Goal: Task Accomplishment & Management: Use online tool/utility

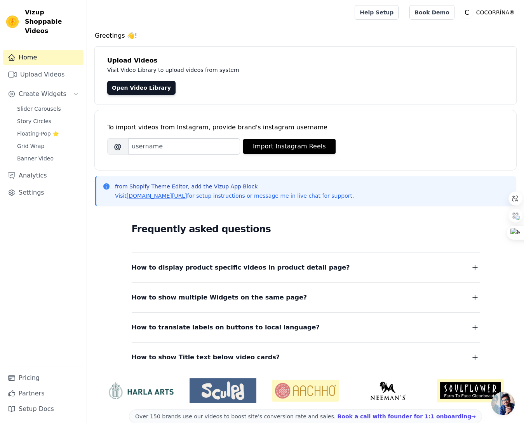
drag, startPoint x: 12, startPoint y: 235, endPoint x: 15, endPoint y: 231, distance: 5.0
click at [12, 234] on div "Home Upload Videos Create Widgets Slider Carousels Story Circles Floating-Pop ⭐…" at bounding box center [43, 208] width 80 height 317
click at [40, 105] on span "Slider Carousels" at bounding box center [39, 109] width 44 height 8
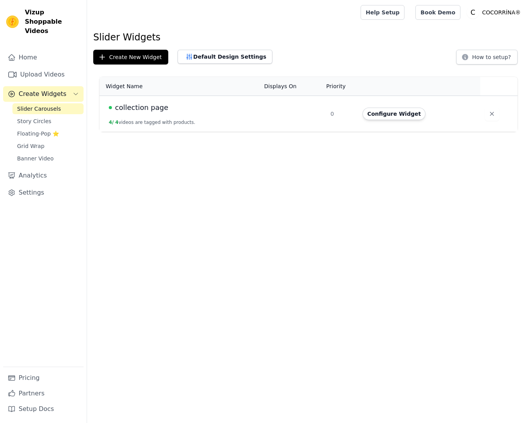
click at [416, 118] on button "Configure Widget" at bounding box center [393, 114] width 63 height 12
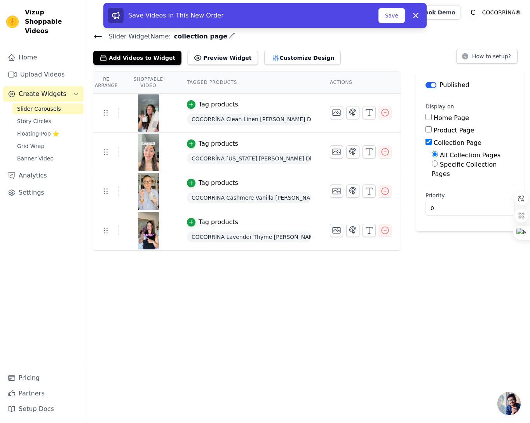
click at [417, 48] on div "Add Videos to Widget Preview Widget Customize Design How to setup?" at bounding box center [308, 56] width 430 height 17
click at [387, 20] on button "Save" at bounding box center [391, 15] width 26 height 15
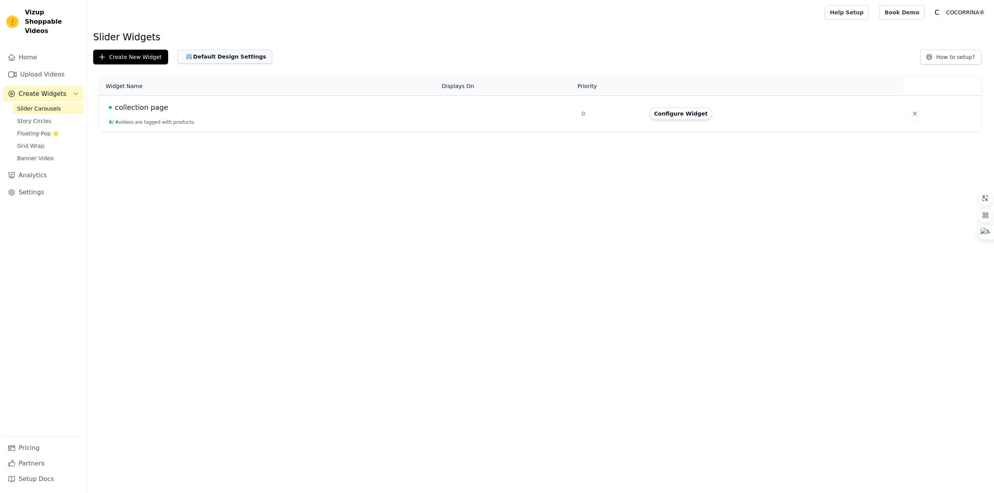
click at [236, 60] on button "Default Design Settings" at bounding box center [224, 57] width 95 height 14
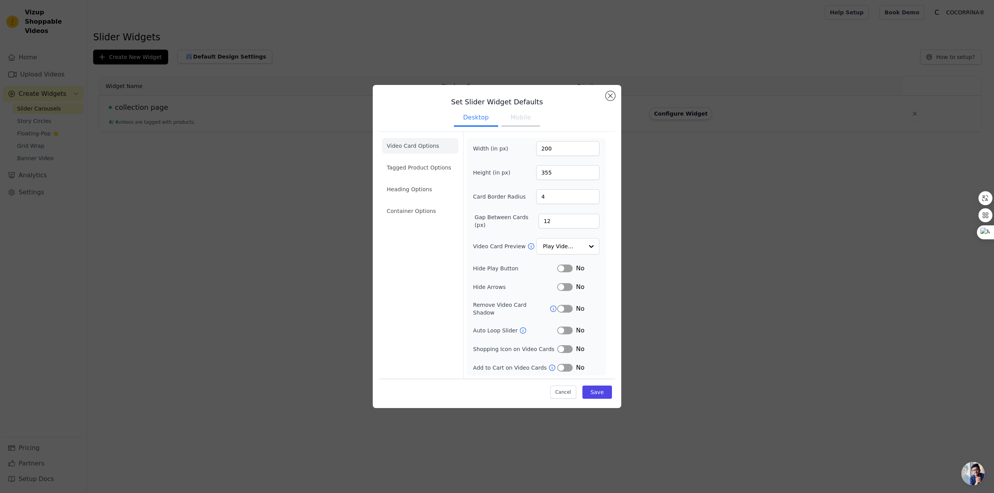
click at [521, 122] on button "Mobile" at bounding box center [520, 118] width 39 height 17
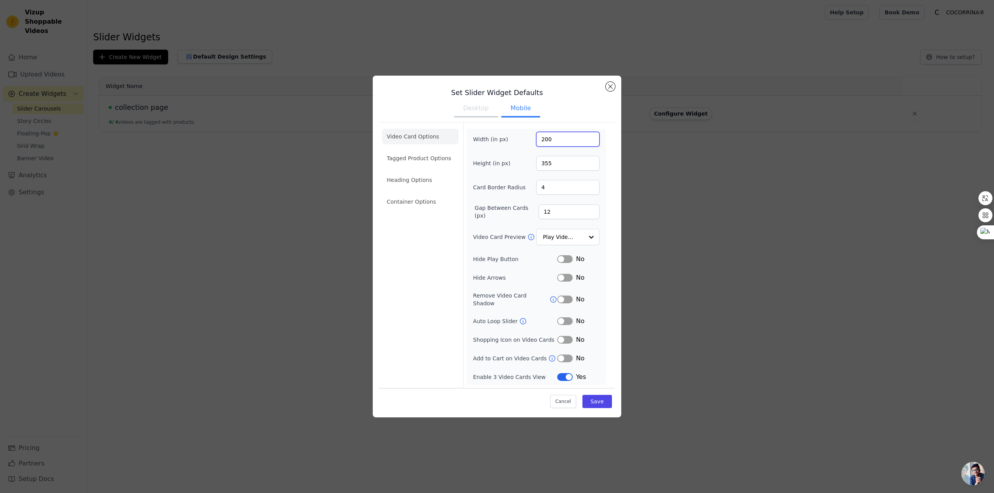
click at [529, 144] on input "200" at bounding box center [567, 139] width 63 height 15
drag, startPoint x: 482, startPoint y: 191, endPoint x: 519, endPoint y: 200, distance: 38.2
click at [524, 193] on div "Card Border Radius 4" at bounding box center [536, 187] width 127 height 15
click at [487, 213] on label "Gap Between Cards (px)" at bounding box center [506, 212] width 64 height 16
click at [529, 213] on input "12" at bounding box center [568, 212] width 61 height 15
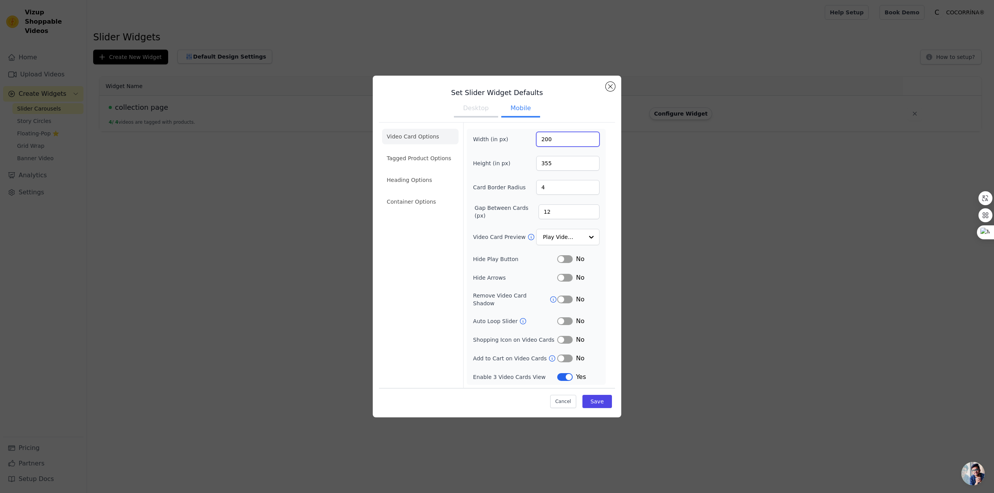
drag, startPoint x: 564, startPoint y: 146, endPoint x: 466, endPoint y: 142, distance: 97.9
click at [466, 142] on form "Width (in px) 200 Height (in px) 355 Card Border Radius 4 Gap Between Cards (px…" at bounding box center [536, 256] width 146 height 266
click at [529, 170] on input "355" at bounding box center [567, 163] width 63 height 15
click at [529, 240] on input "Video Card Preview" at bounding box center [563, 237] width 40 height 16
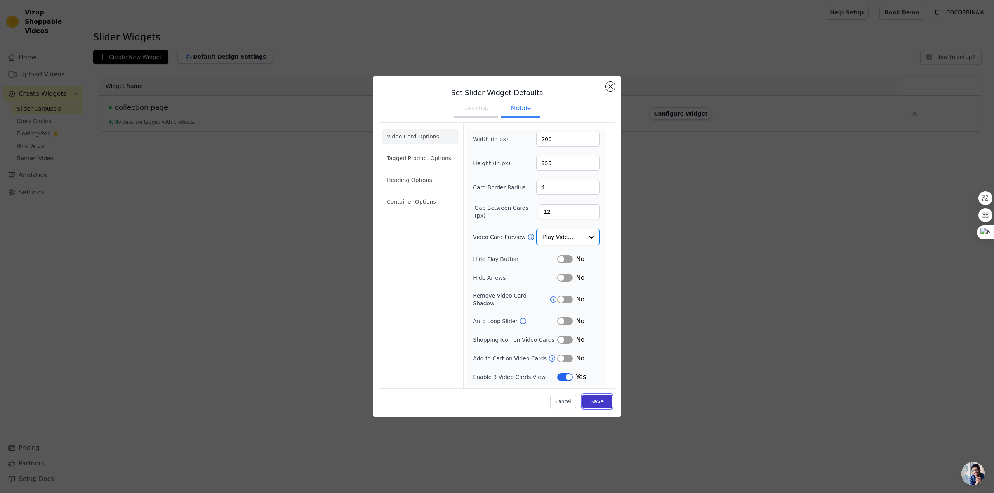
click at [529, 401] on button "Save" at bounding box center [597, 401] width 30 height 13
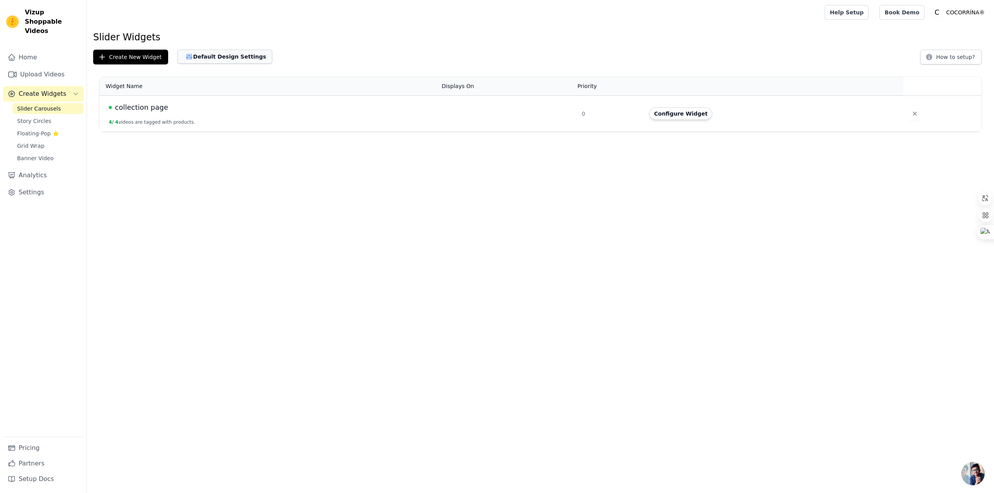
click at [213, 61] on button "Default Design Settings" at bounding box center [224, 57] width 95 height 14
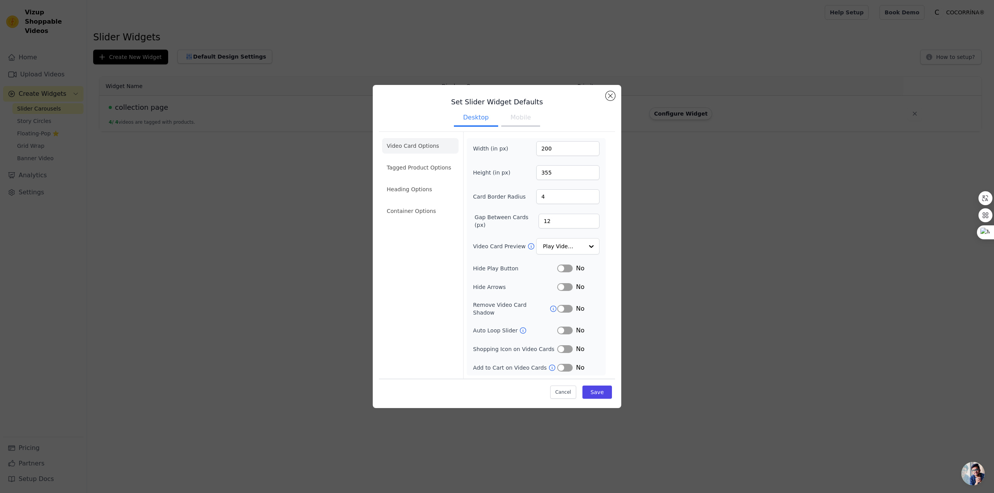
click at [512, 124] on button "Mobile" at bounding box center [520, 118] width 39 height 17
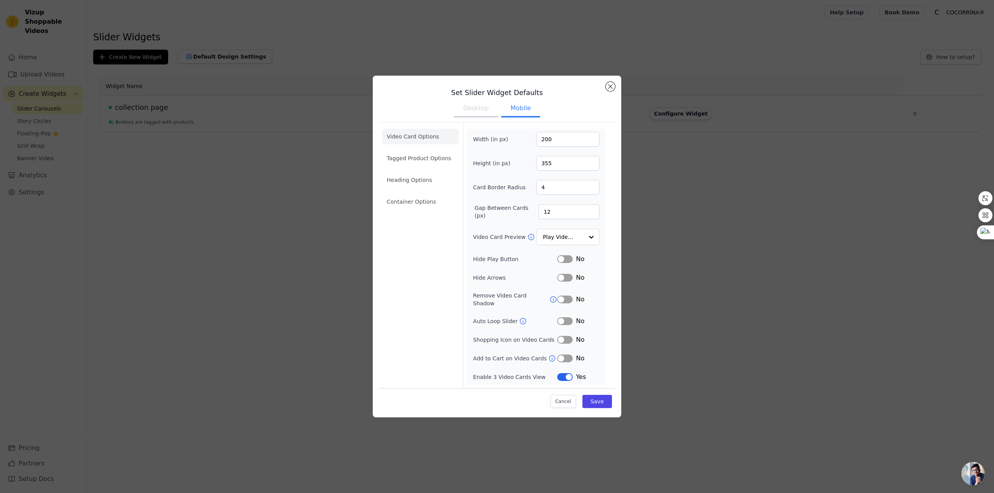
click at [529, 374] on button "Label" at bounding box center [565, 377] width 16 height 8
click at [529, 395] on button "Save" at bounding box center [597, 401] width 30 height 13
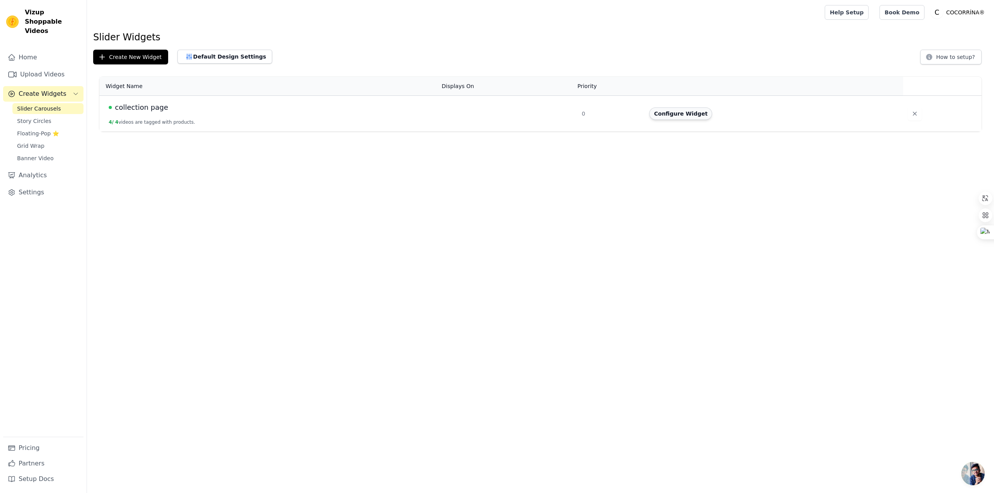
click at [529, 110] on button "Configure Widget" at bounding box center [680, 114] width 63 height 12
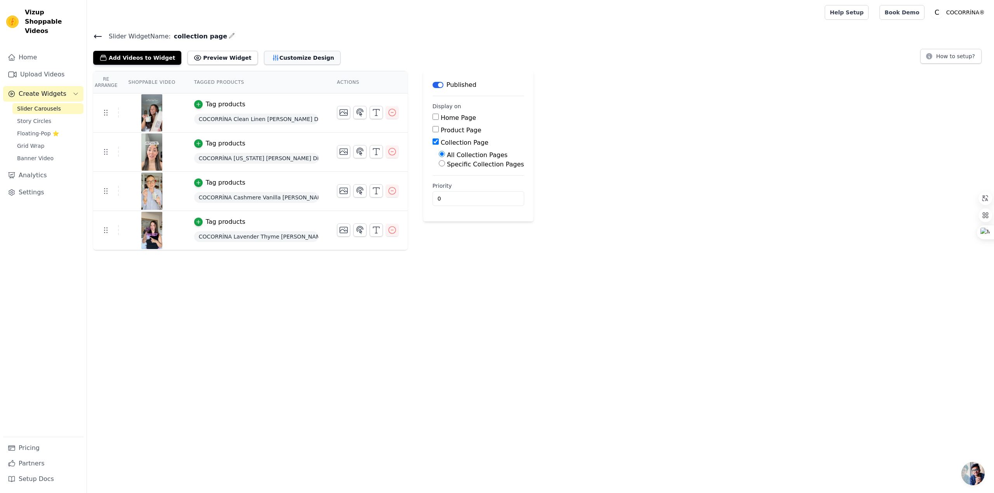
click at [270, 55] on button "Customize Design" at bounding box center [302, 58] width 76 height 14
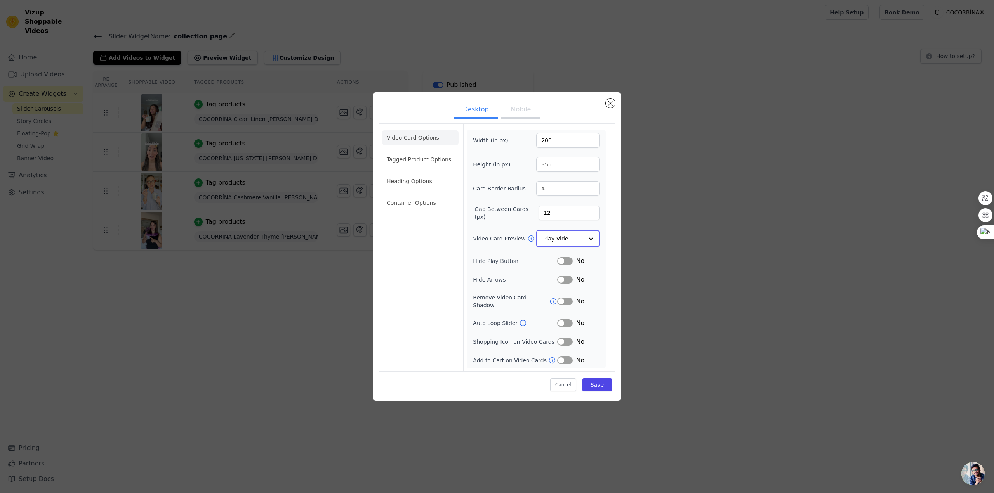
click at [529, 241] on input "Video Card Preview" at bounding box center [563, 239] width 40 height 16
click at [529, 295] on div "Play On Hover" at bounding box center [567, 290] width 63 height 16
click at [529, 381] on button "Save" at bounding box center [597, 384] width 30 height 13
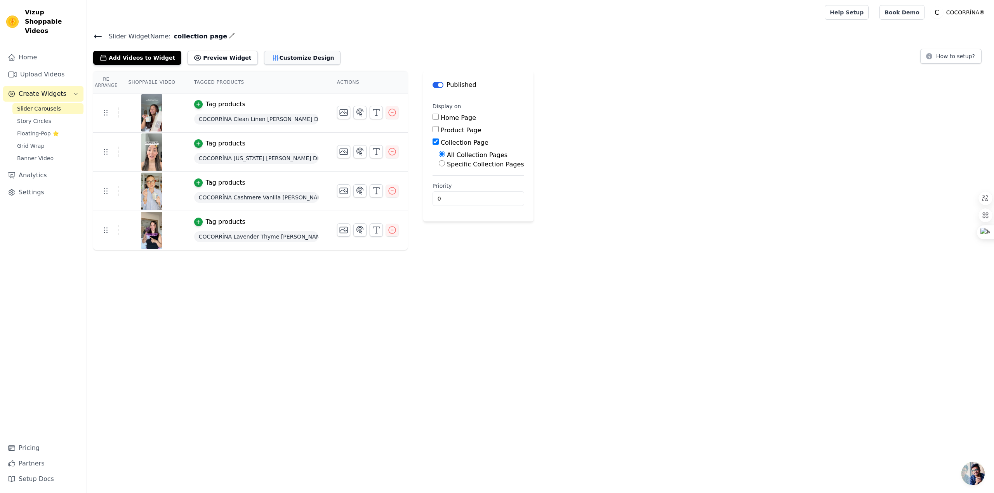
click at [279, 57] on button "Customize Design" at bounding box center [302, 58] width 76 height 14
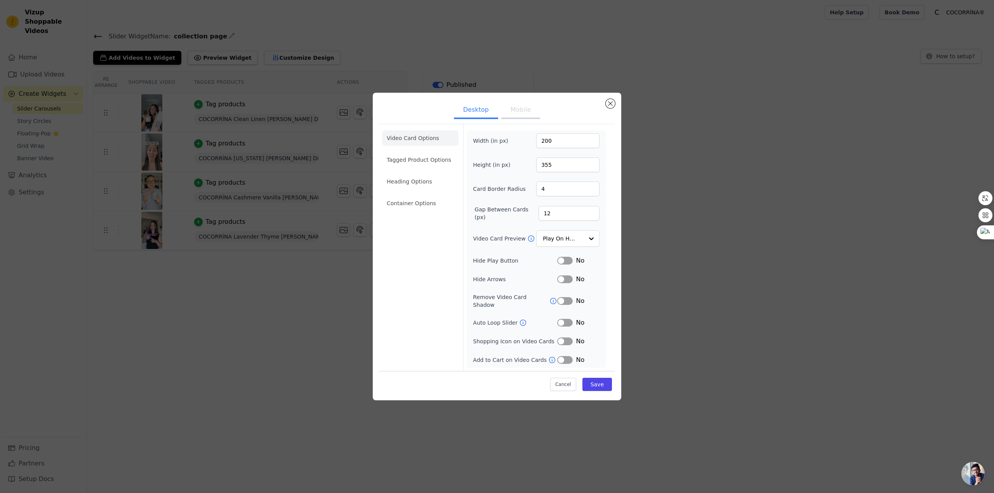
click at [529, 264] on button "Label" at bounding box center [565, 261] width 16 height 8
click at [529, 243] on input "Video Card Preview" at bounding box center [563, 239] width 40 height 16
click at [529, 310] on div "Show Image" at bounding box center [567, 306] width 63 height 16
click at [529, 382] on button "Save" at bounding box center [597, 384] width 30 height 13
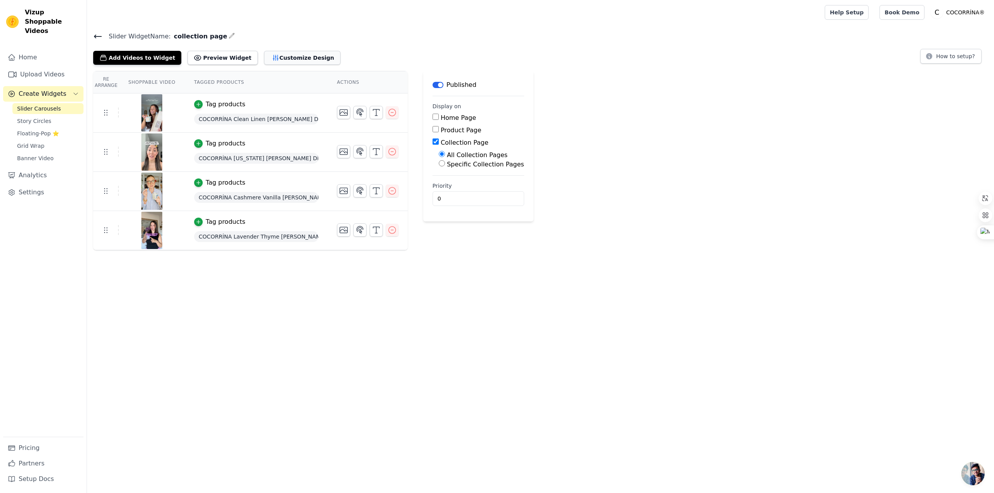
click at [295, 58] on button "Customize Design" at bounding box center [302, 58] width 76 height 14
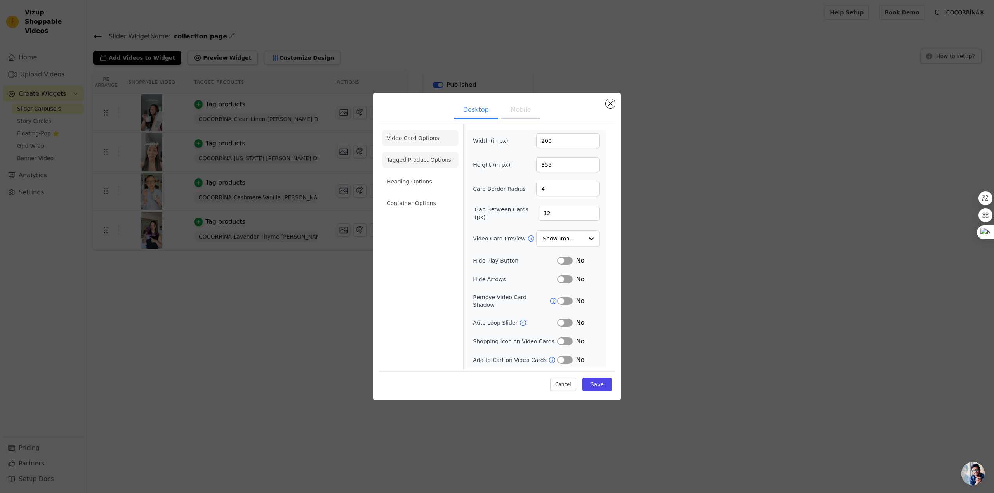
click at [420, 196] on li "Tagged Product Options" at bounding box center [420, 204] width 76 height 16
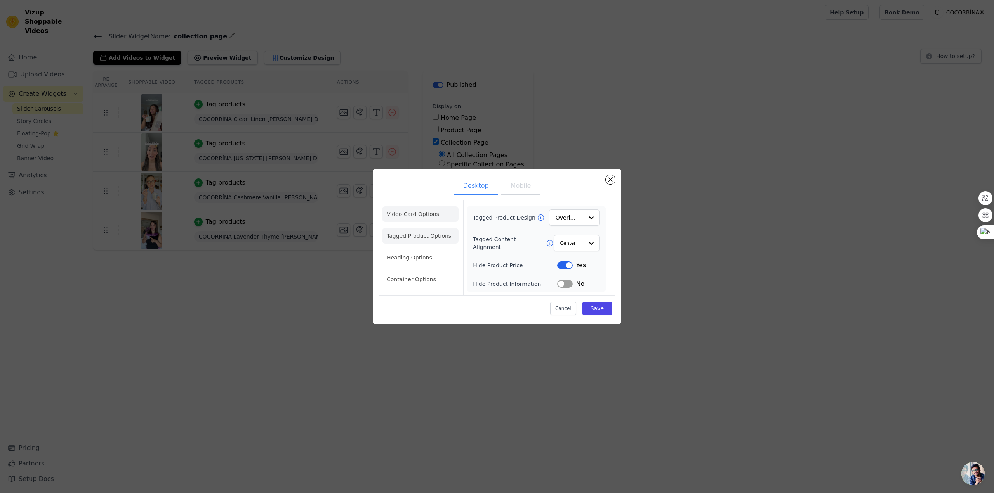
click at [413, 228] on li "Video Card Options" at bounding box center [420, 236] width 76 height 16
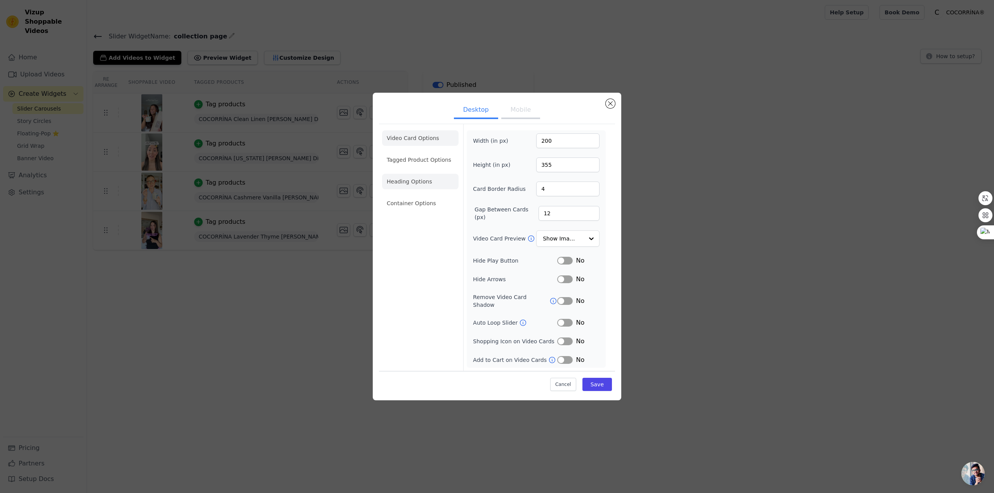
click at [407, 187] on li "Heading Options" at bounding box center [420, 182] width 76 height 16
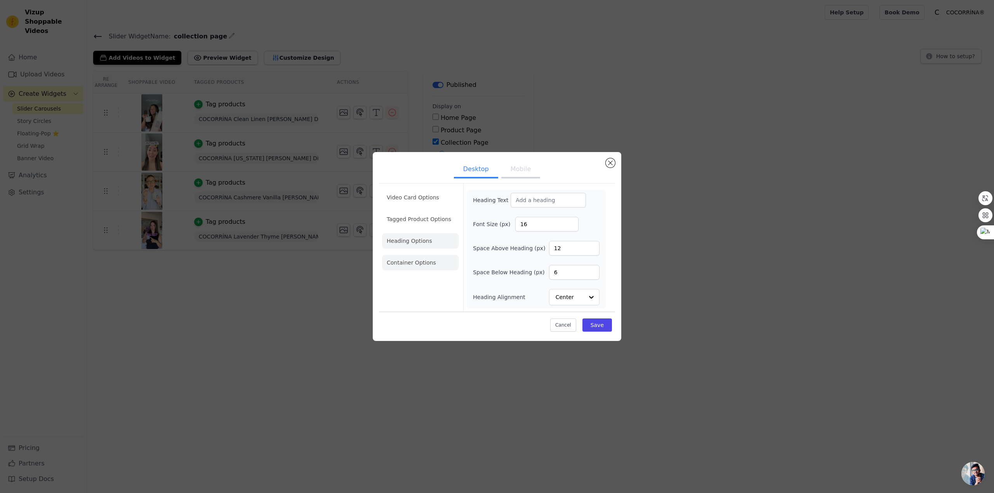
click at [413, 260] on li "Container Options" at bounding box center [420, 263] width 76 height 16
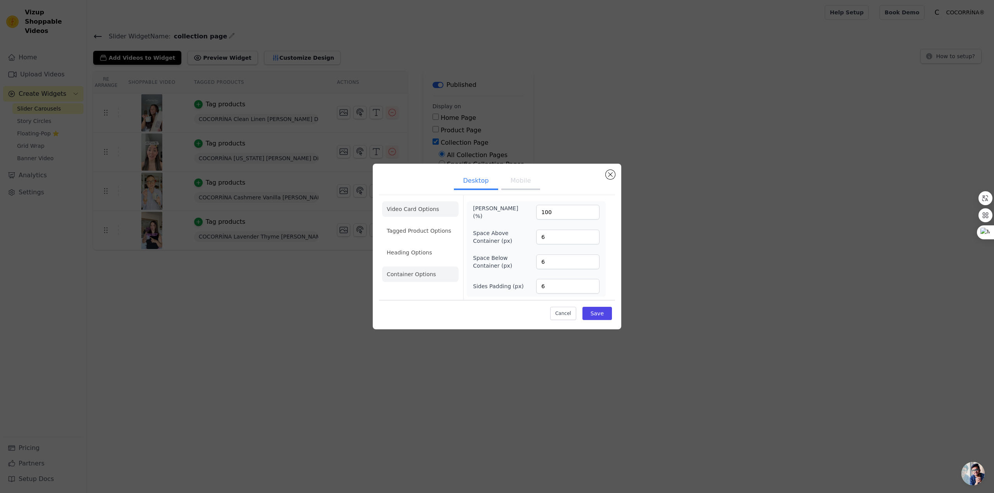
click at [415, 223] on li "Video Card Options" at bounding box center [420, 231] width 76 height 16
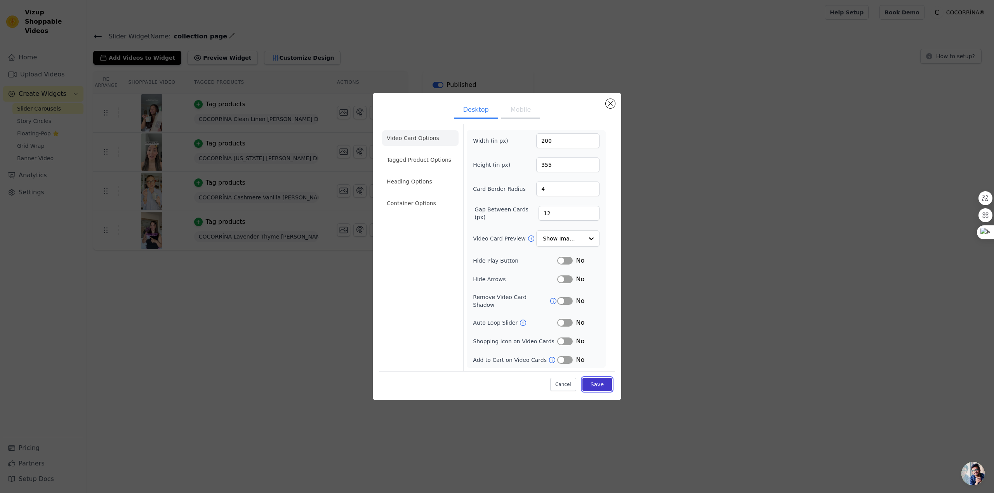
click at [529, 384] on button "Save" at bounding box center [597, 384] width 30 height 13
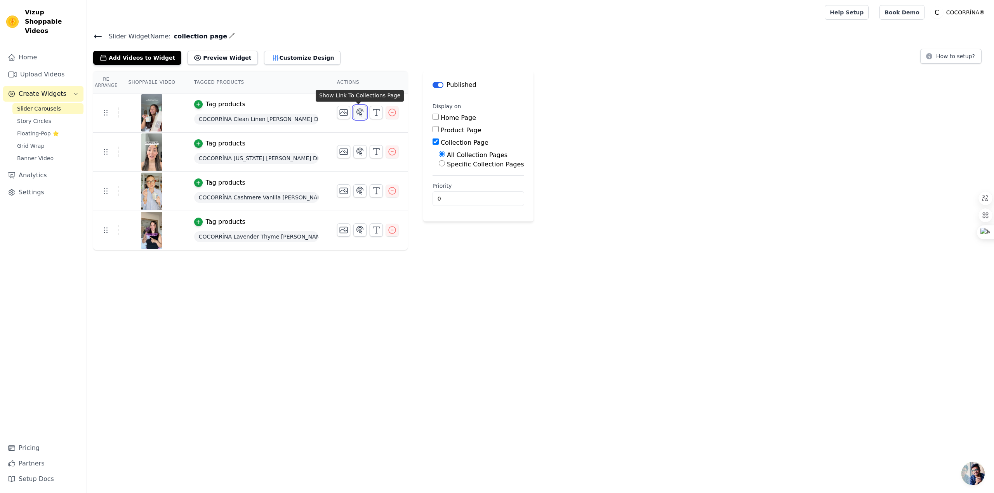
click at [356, 116] on icon "button" at bounding box center [359, 112] width 9 height 9
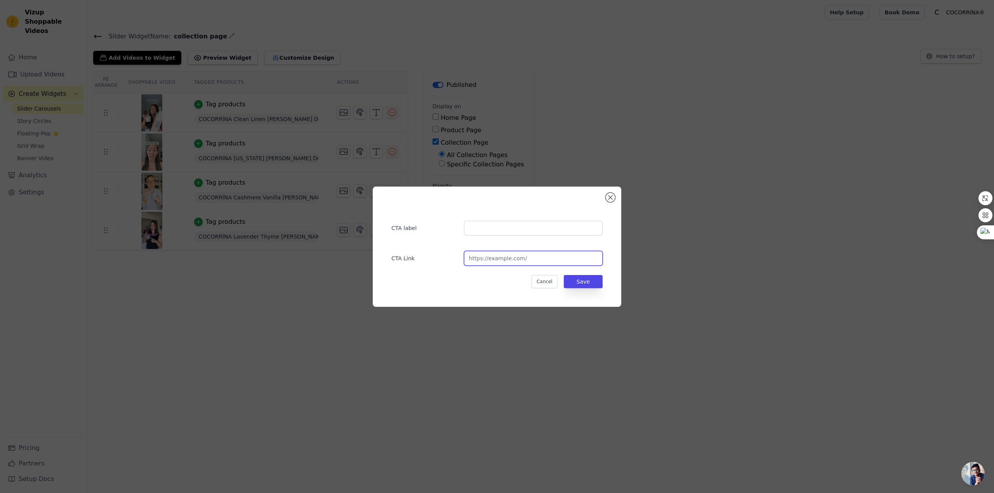
click at [529, 256] on input "url" at bounding box center [533, 258] width 139 height 15
click at [529, 198] on button "Close modal" at bounding box center [610, 197] width 9 height 9
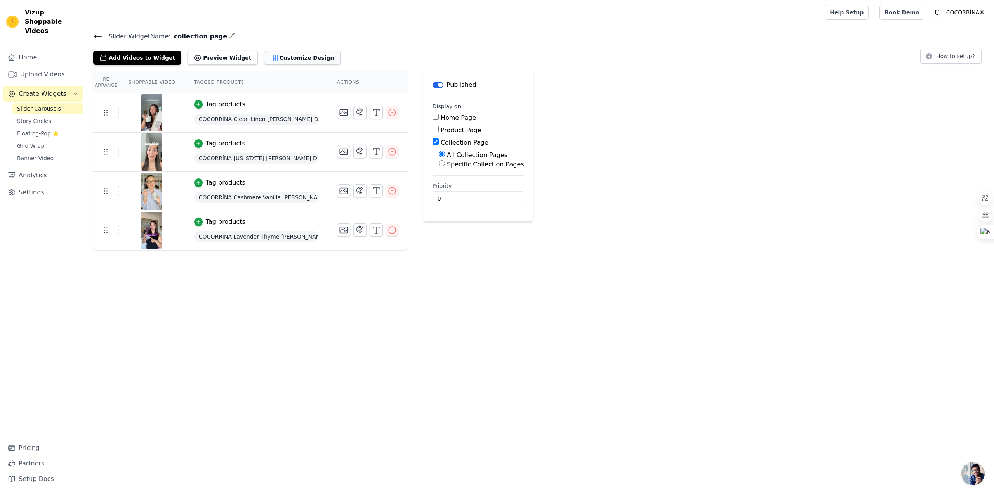
click at [281, 55] on button "Customize Design" at bounding box center [302, 58] width 76 height 14
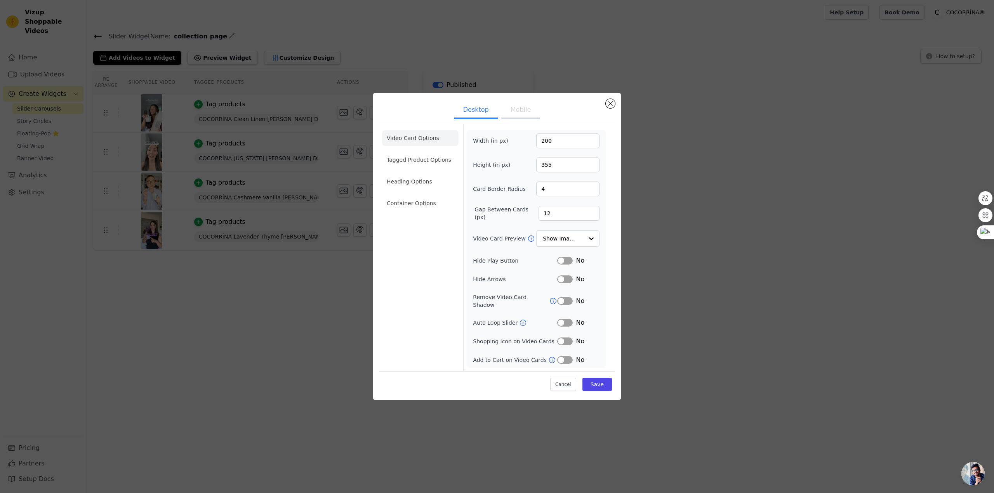
click at [514, 111] on button "Mobile" at bounding box center [520, 110] width 39 height 17
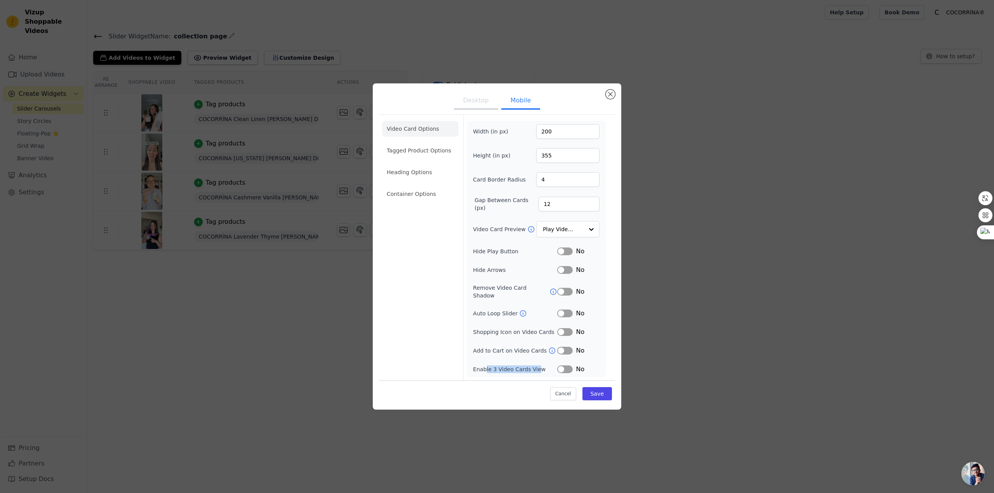
drag, startPoint x: 485, startPoint y: 368, endPoint x: 539, endPoint y: 368, distance: 54.4
click at [529, 368] on label "Enable 3 Video Cards View" at bounding box center [515, 370] width 84 height 8
click at [493, 346] on div "Add to Cart on Video Cards Label No" at bounding box center [536, 350] width 127 height 9
click at [490, 274] on label "Hide Arrows" at bounding box center [515, 270] width 84 height 8
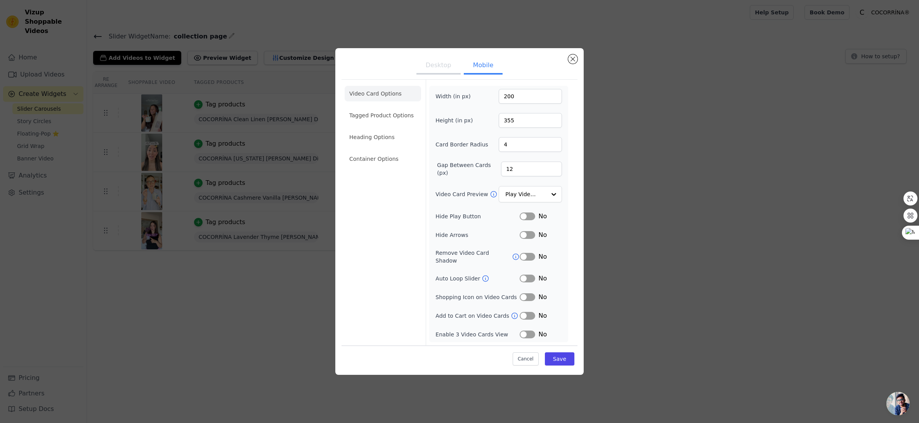
click at [395, 96] on li "Video Card Options" at bounding box center [383, 94] width 76 height 16
click at [380, 151] on li "Tagged Product Options" at bounding box center [383, 159] width 76 height 16
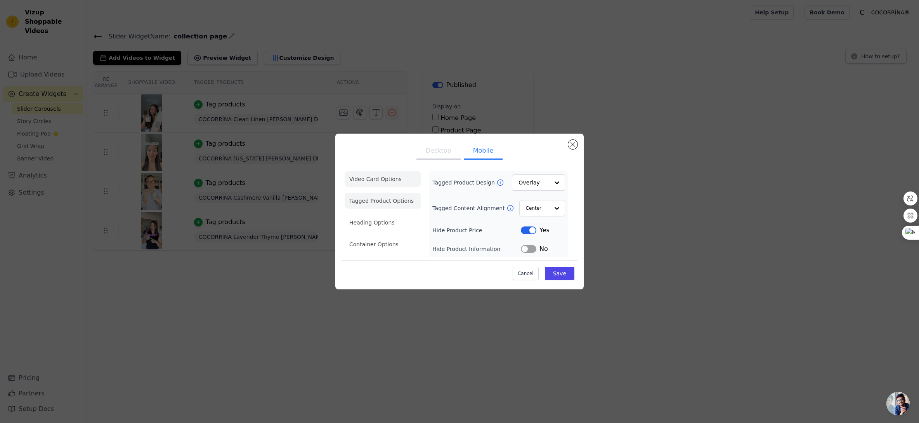
click at [371, 193] on li "Video Card Options" at bounding box center [383, 201] width 76 height 16
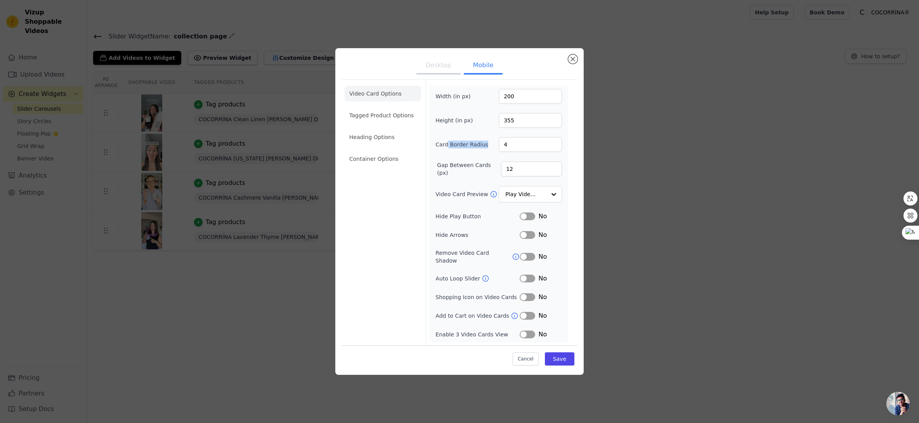
drag, startPoint x: 450, startPoint y: 148, endPoint x: 489, endPoint y: 148, distance: 39.2
click at [489, 148] on div "Card Border Radius 4" at bounding box center [499, 144] width 127 height 15
click at [454, 169] on label "Gap Between Cards (px)" at bounding box center [469, 169] width 64 height 16
click at [501, 169] on input "12" at bounding box center [531, 169] width 61 height 15
drag, startPoint x: 444, startPoint y: 168, endPoint x: 465, endPoint y: 181, distance: 24.2
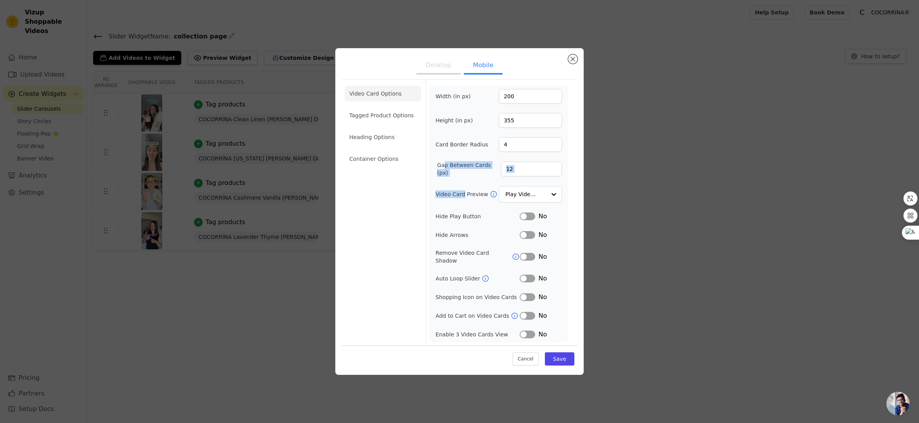
click at [465, 180] on div "Width (in px) 200 Height (in px) 355 Card Border Radius 4 Gap Between Cards (px…" at bounding box center [499, 214] width 127 height 250
click at [481, 198] on label "Video Card Preview" at bounding box center [463, 194] width 54 height 8
click at [506, 199] on input "Video Card Preview" at bounding box center [526, 194] width 40 height 16
click at [529, 195] on input "Video Card Preview" at bounding box center [526, 194] width 40 height 16
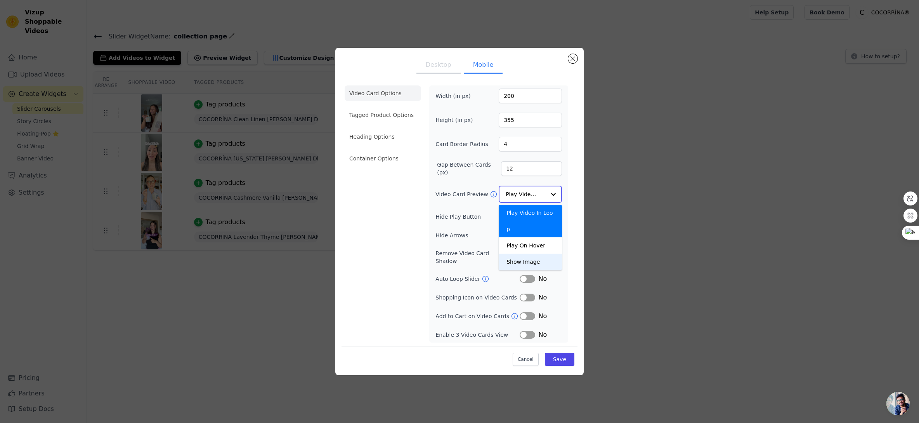
click at [529, 264] on div "Show Image" at bounding box center [530, 262] width 63 height 16
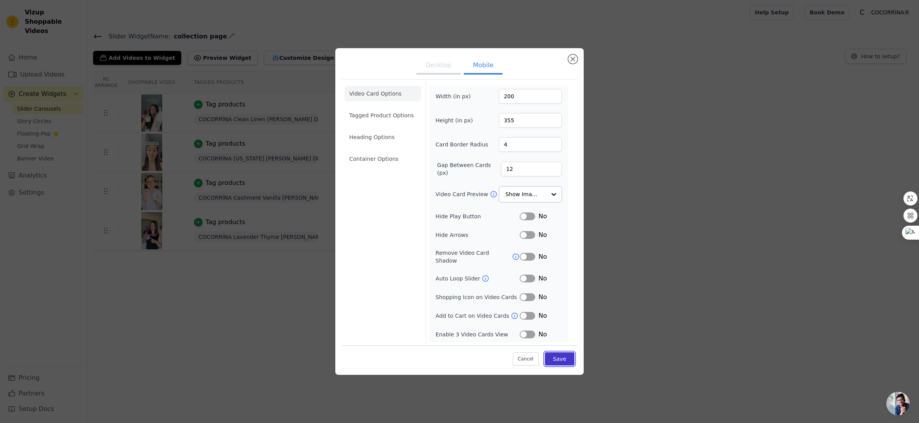
click at [529, 354] on button "Save" at bounding box center [560, 358] width 30 height 13
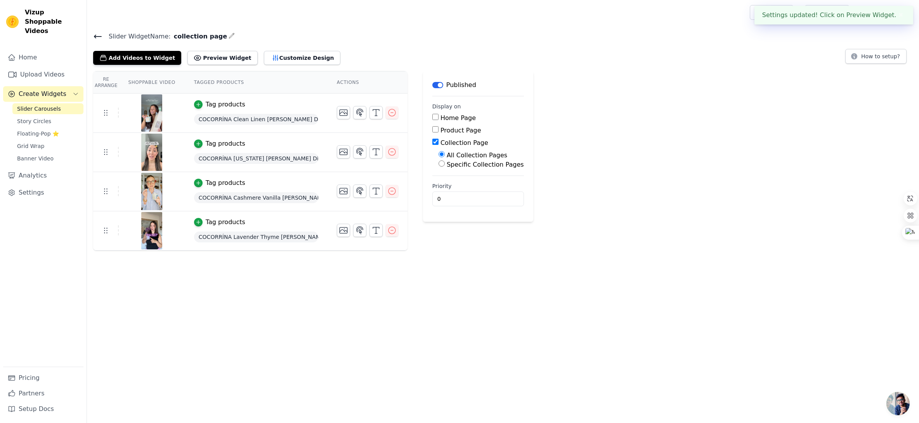
click at [473, 56] on div "Add Videos to Widget Preview Widget Customize Design How to setup?" at bounding box center [503, 56] width 820 height 17
click at [529, 15] on button "✖" at bounding box center [901, 14] width 9 height 9
click at [216, 57] on button "Preview Widget" at bounding box center [223, 58] width 70 height 14
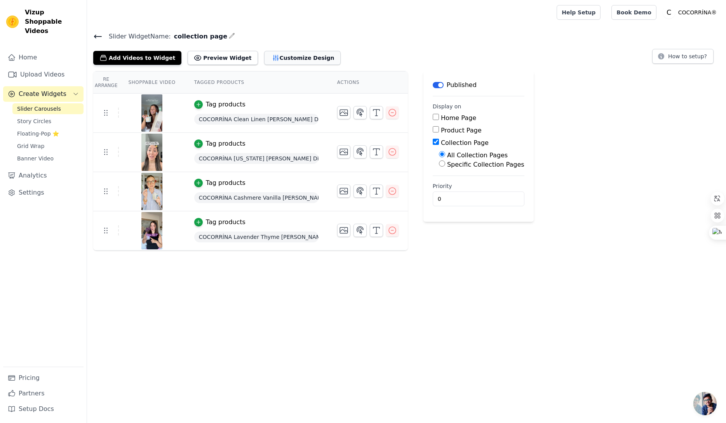
click at [288, 57] on button "Customize Design" at bounding box center [302, 58] width 76 height 14
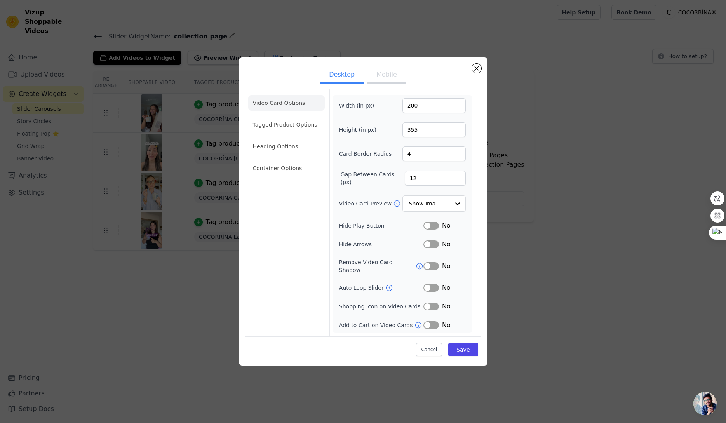
click at [380, 82] on button "Mobile" at bounding box center [386, 75] width 39 height 17
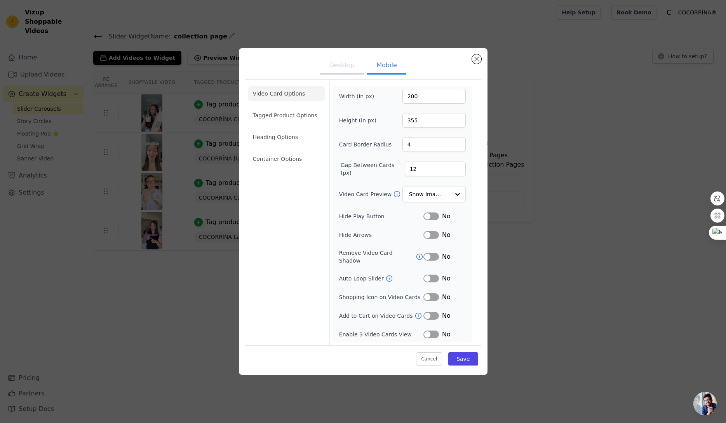
click at [426, 295] on button "Label" at bounding box center [431, 297] width 16 height 8
click at [471, 360] on button "Save" at bounding box center [463, 358] width 30 height 13
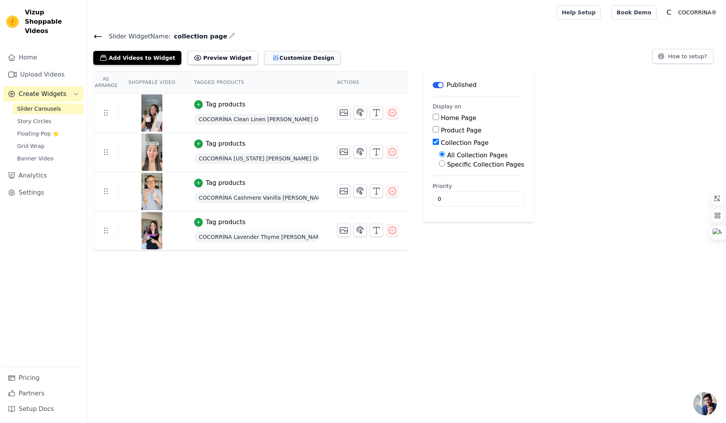
click at [302, 59] on button "Customize Design" at bounding box center [302, 58] width 76 height 14
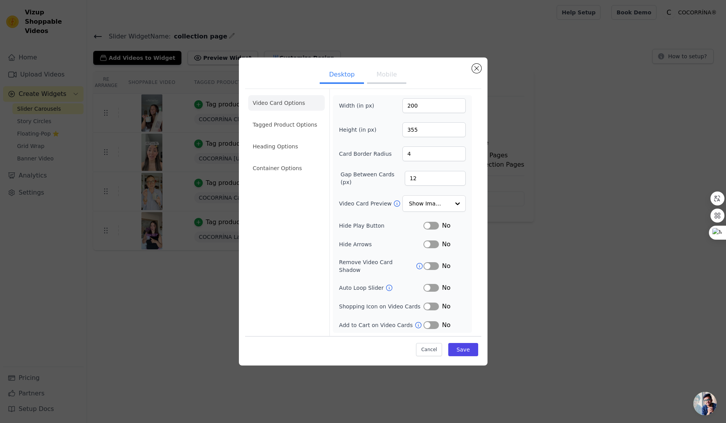
click at [382, 75] on button "Mobile" at bounding box center [386, 75] width 39 height 17
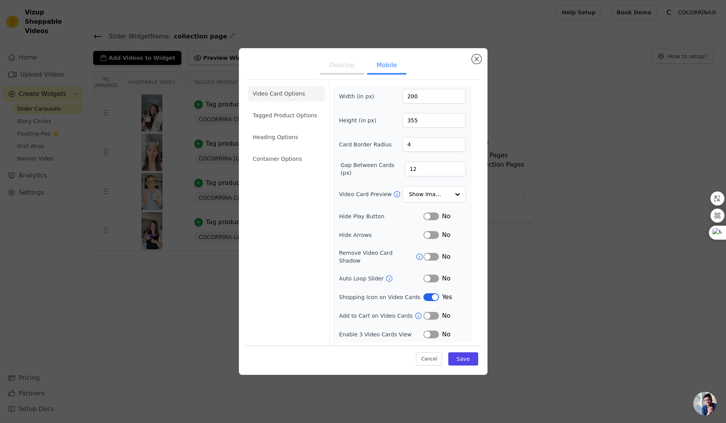
click at [435, 293] on button "Label" at bounding box center [431, 297] width 16 height 8
drag, startPoint x: 359, startPoint y: 314, endPoint x: 417, endPoint y: 316, distance: 57.5
click at [412, 316] on div "Add to Cart on Video Cards" at bounding box center [381, 316] width 84 height 8
click at [431, 313] on button "Label" at bounding box center [431, 316] width 16 height 8
click at [468, 356] on button "Save" at bounding box center [463, 358] width 30 height 13
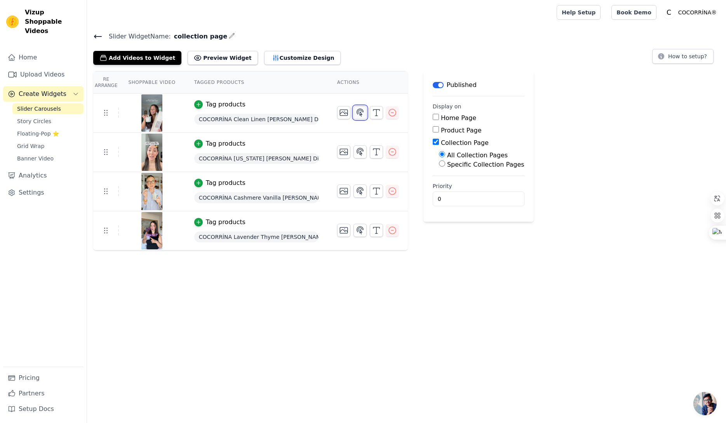
click at [357, 114] on icon "button" at bounding box center [359, 112] width 9 height 9
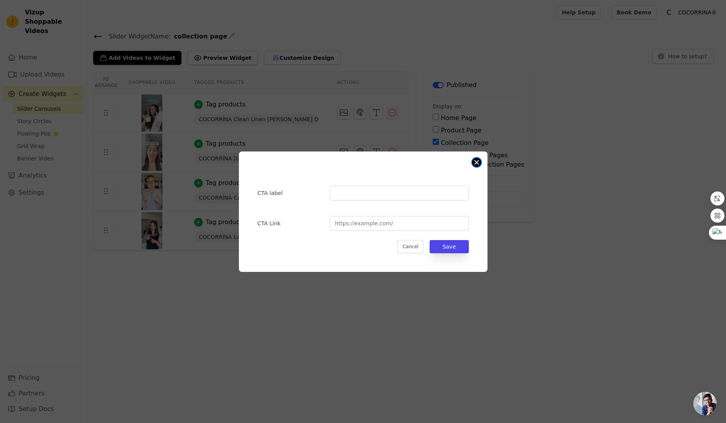
click at [478, 165] on button "Close modal" at bounding box center [476, 162] width 9 height 9
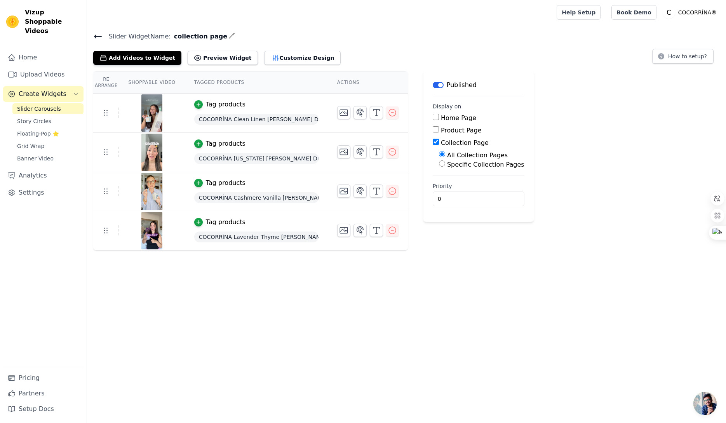
click at [222, 64] on div "Slider Widget Name: collection page Add Videos to Widget Preview Widget Customi…" at bounding box center [406, 140] width 639 height 219
click at [224, 59] on button "Preview Widget" at bounding box center [223, 58] width 70 height 14
drag, startPoint x: 188, startPoint y: 345, endPoint x: 178, endPoint y: 319, distance: 27.7
click at [188, 250] on html "Vizup Shoppable Videos Home Upload Videos Create Widgets Slider Carousels Story…" at bounding box center [363, 125] width 726 height 250
